Goal: Transaction & Acquisition: Purchase product/service

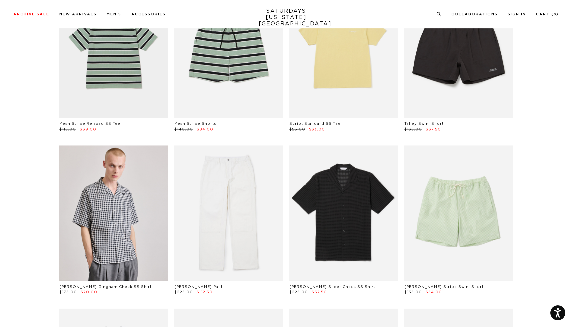
scroll to position [266, 0]
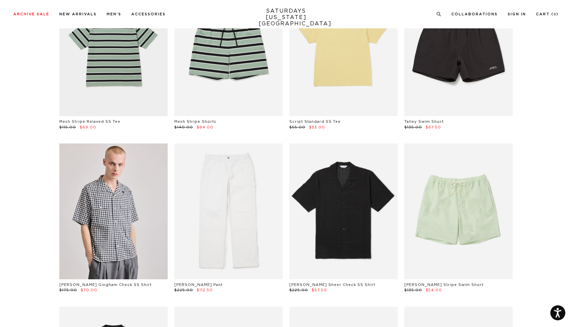
click at [265, 181] on link at bounding box center [228, 210] width 108 height 135
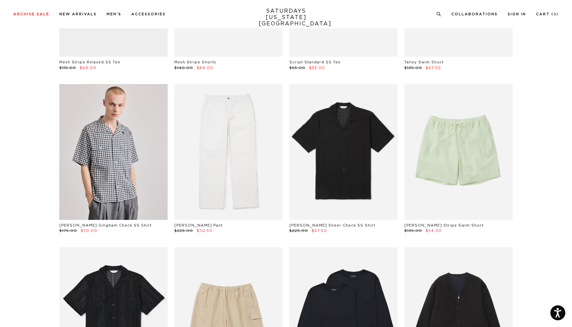
scroll to position [326, 0]
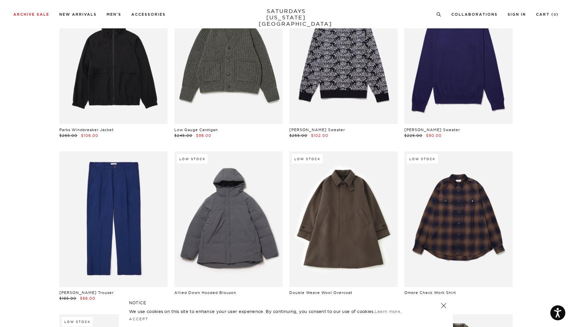
scroll to position [8265, 0]
